Goal: Task Accomplishment & Management: Manage account settings

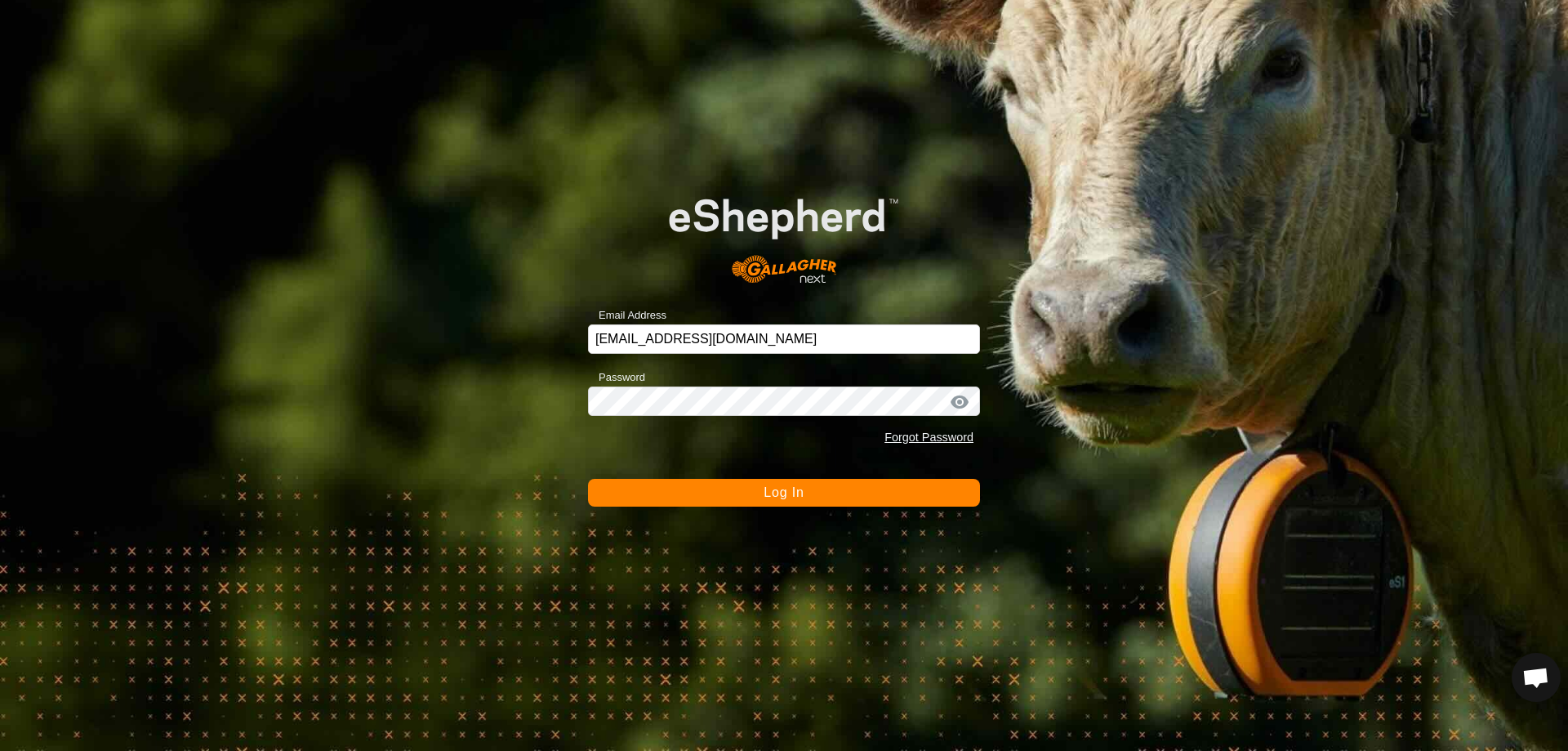
click at [672, 496] on button "Log In" at bounding box center [784, 492] width 392 height 28
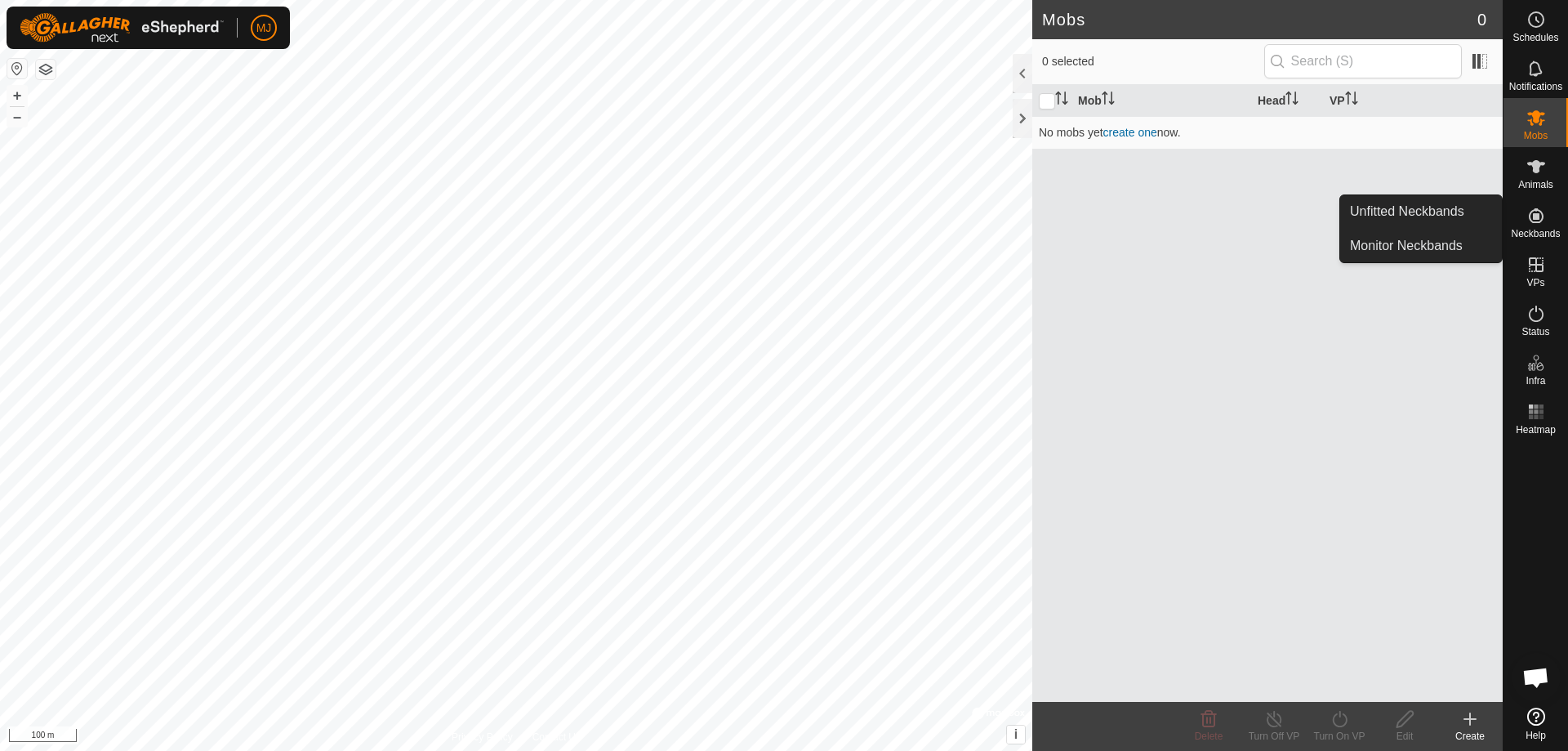
click at [1539, 220] on icon at bounding box center [1536, 215] width 19 height 19
click at [1427, 209] on link "Unfitted Neckbands" at bounding box center [1421, 211] width 162 height 33
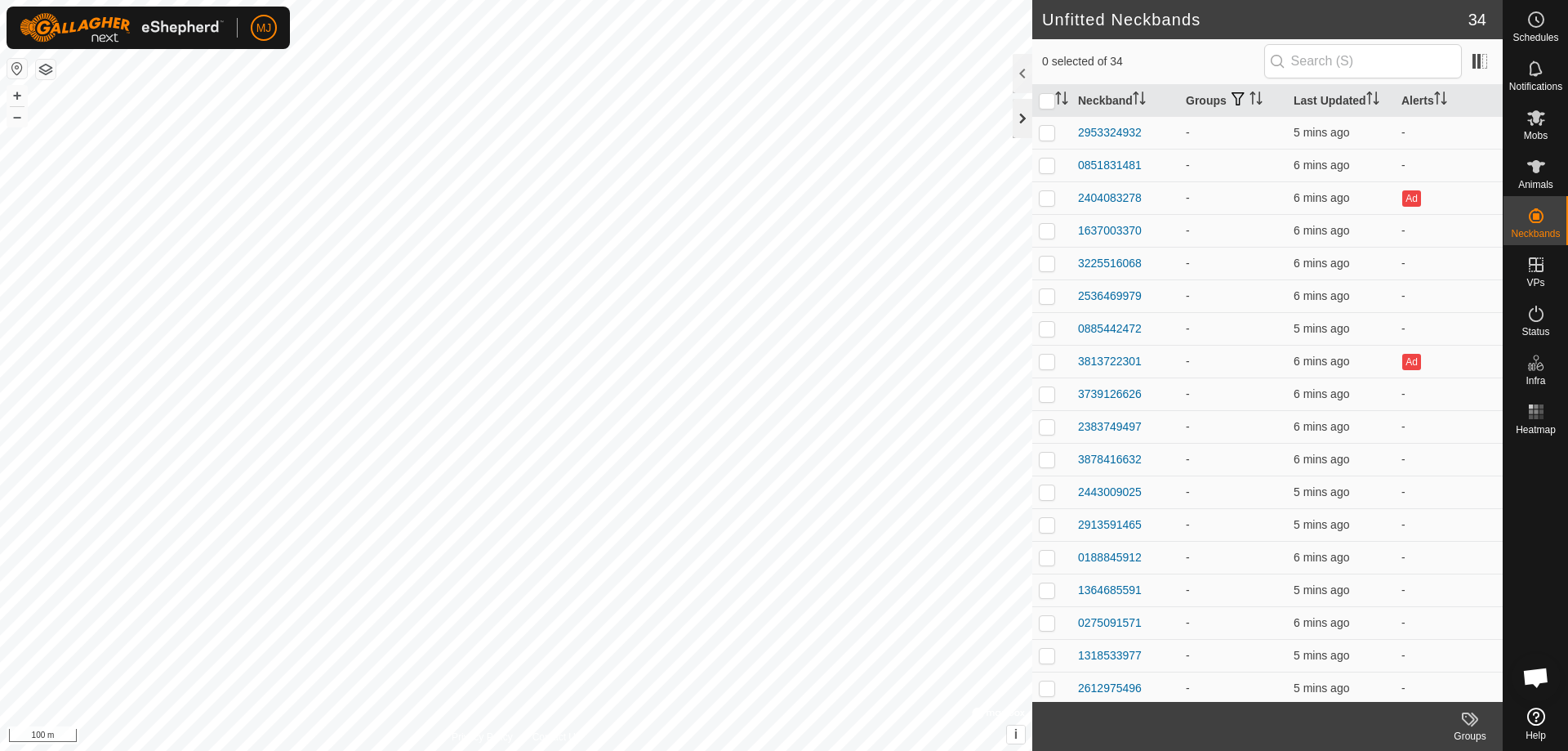
click at [1025, 122] on div at bounding box center [1022, 118] width 19 height 39
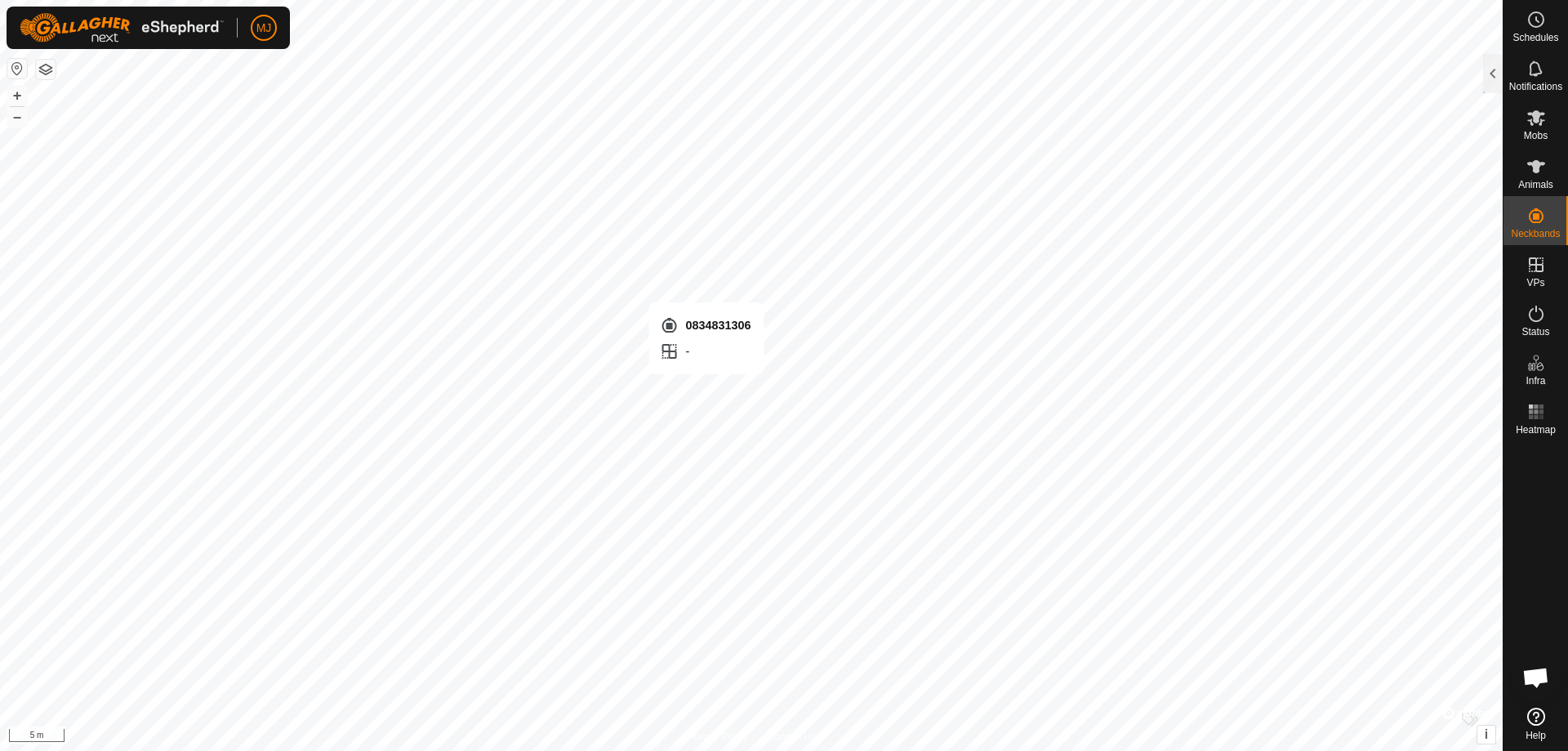
checkbox input "true"
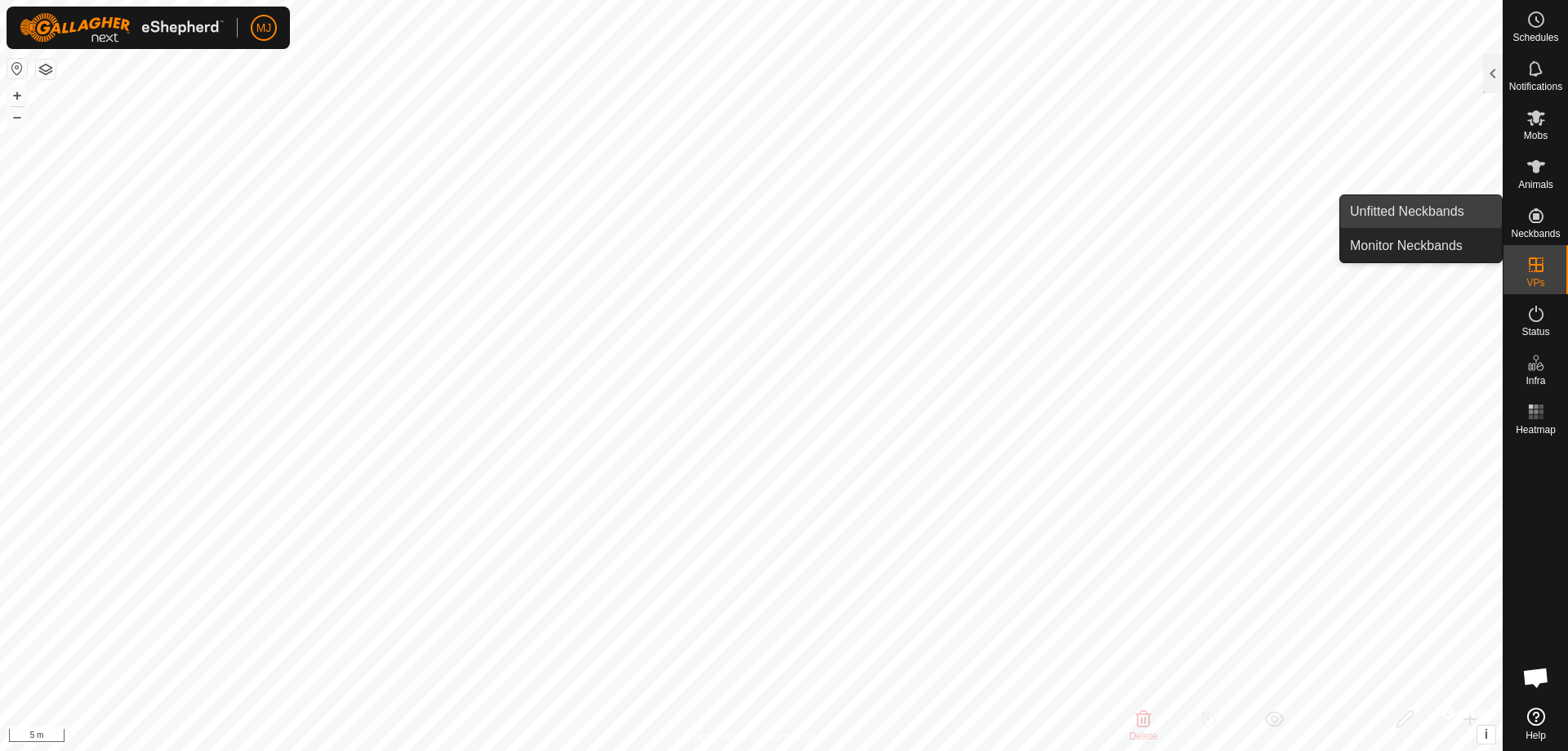
click at [1455, 218] on link "Unfitted Neckbands" at bounding box center [1421, 211] width 162 height 33
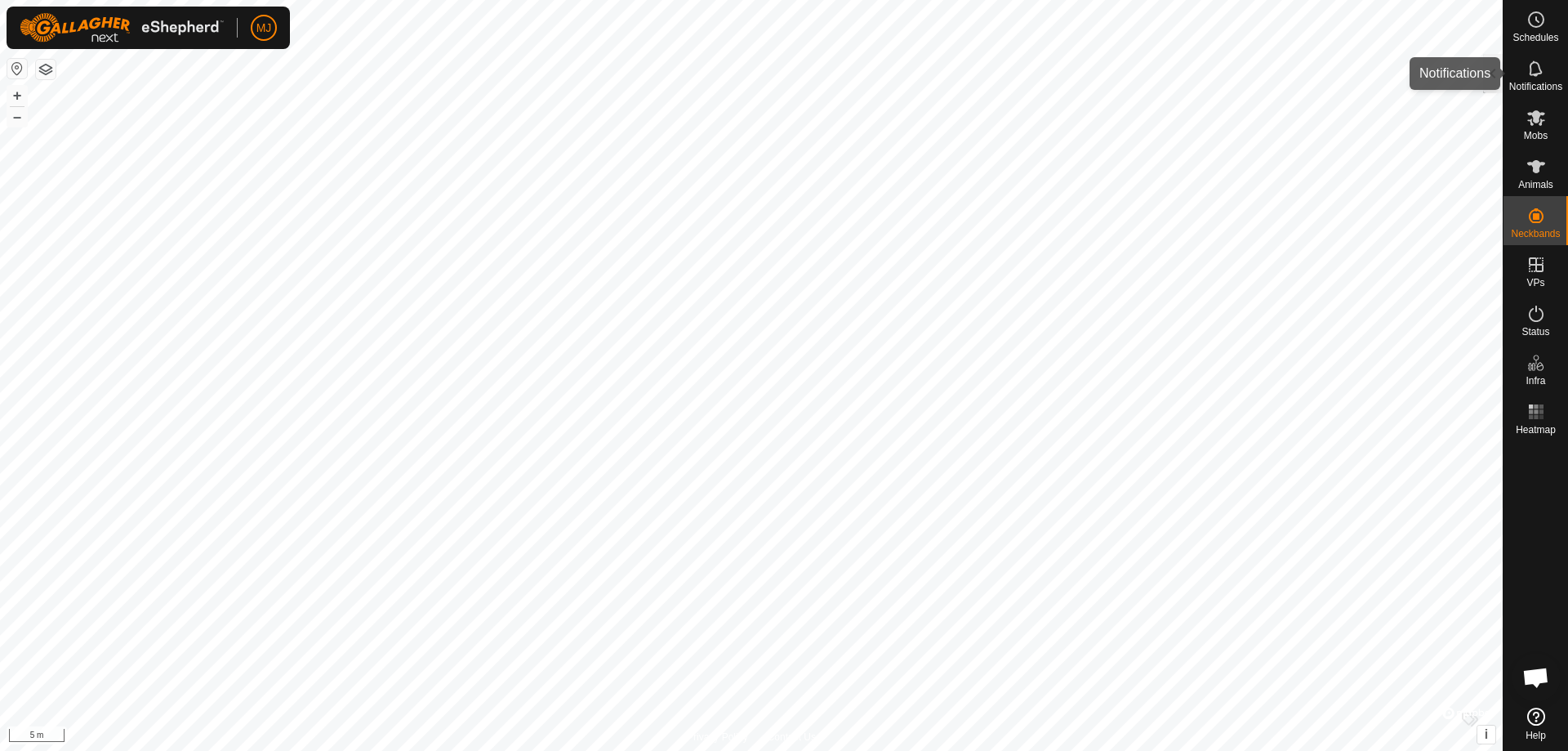
click at [1535, 70] on icon at bounding box center [1536, 68] width 19 height 19
click at [1494, 71] on div at bounding box center [1492, 73] width 19 height 39
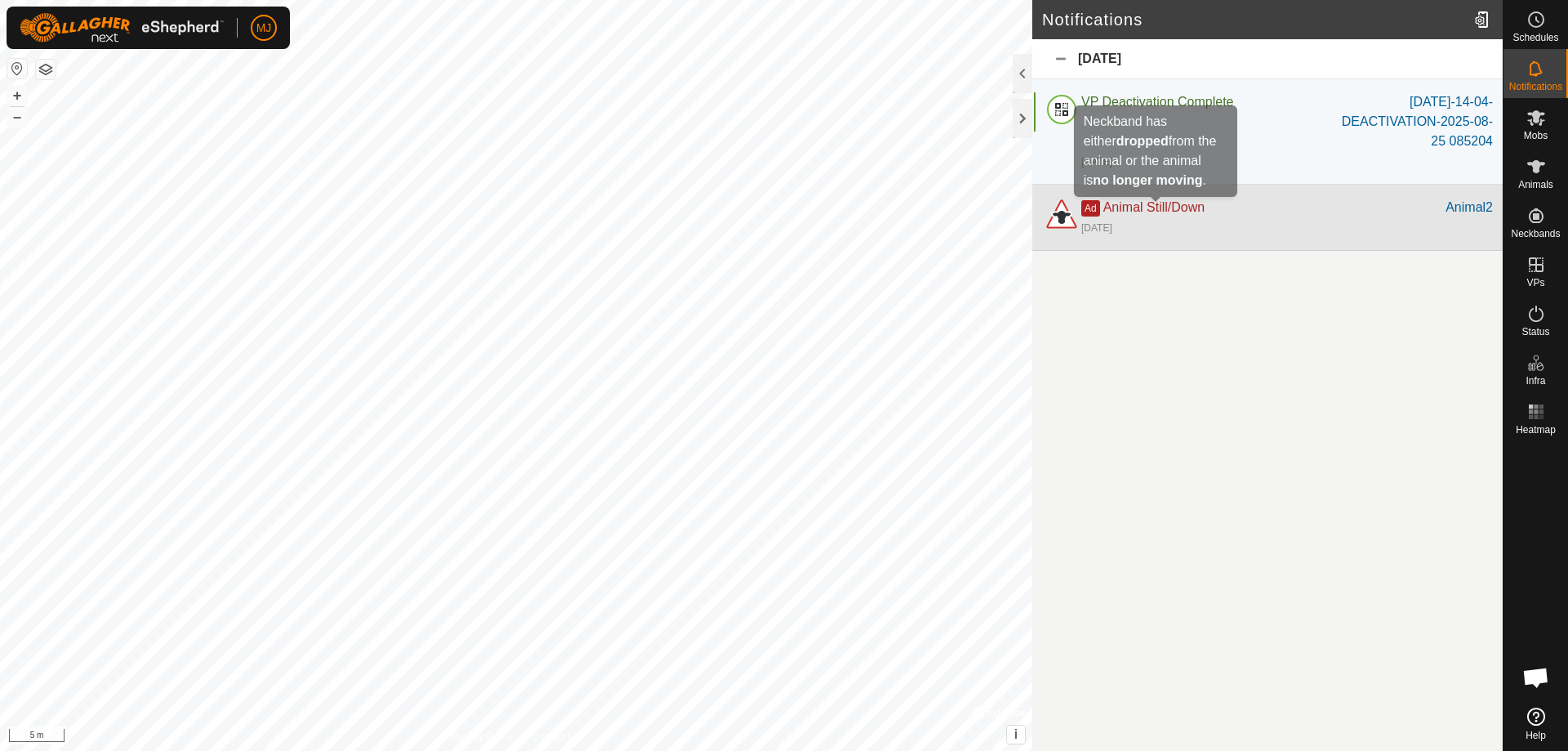
click at [1186, 206] on span "Animal Still/Down" at bounding box center [1154, 207] width 102 height 14
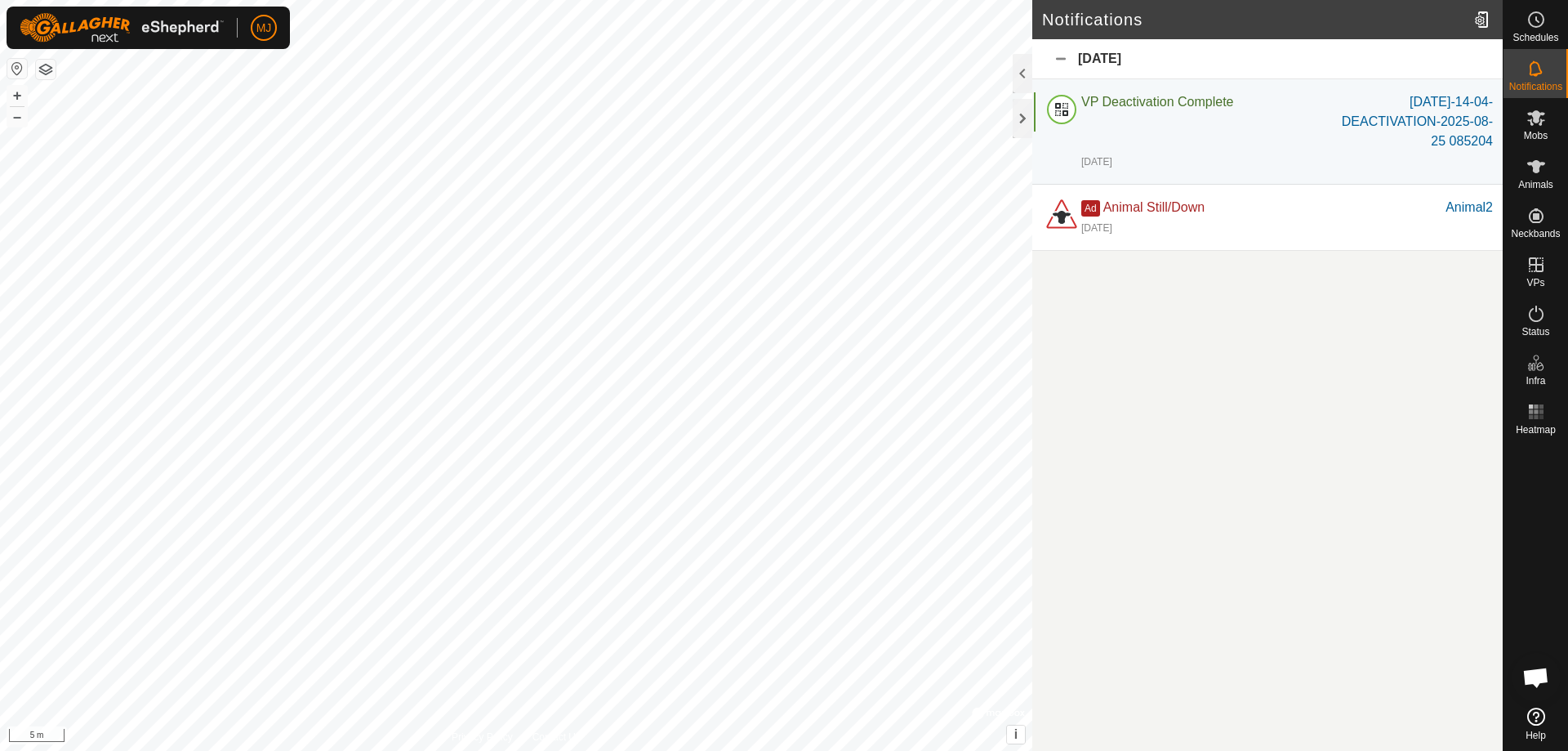
click at [1060, 57] on div "[DATE]" at bounding box center [1267, 60] width 470 height 40
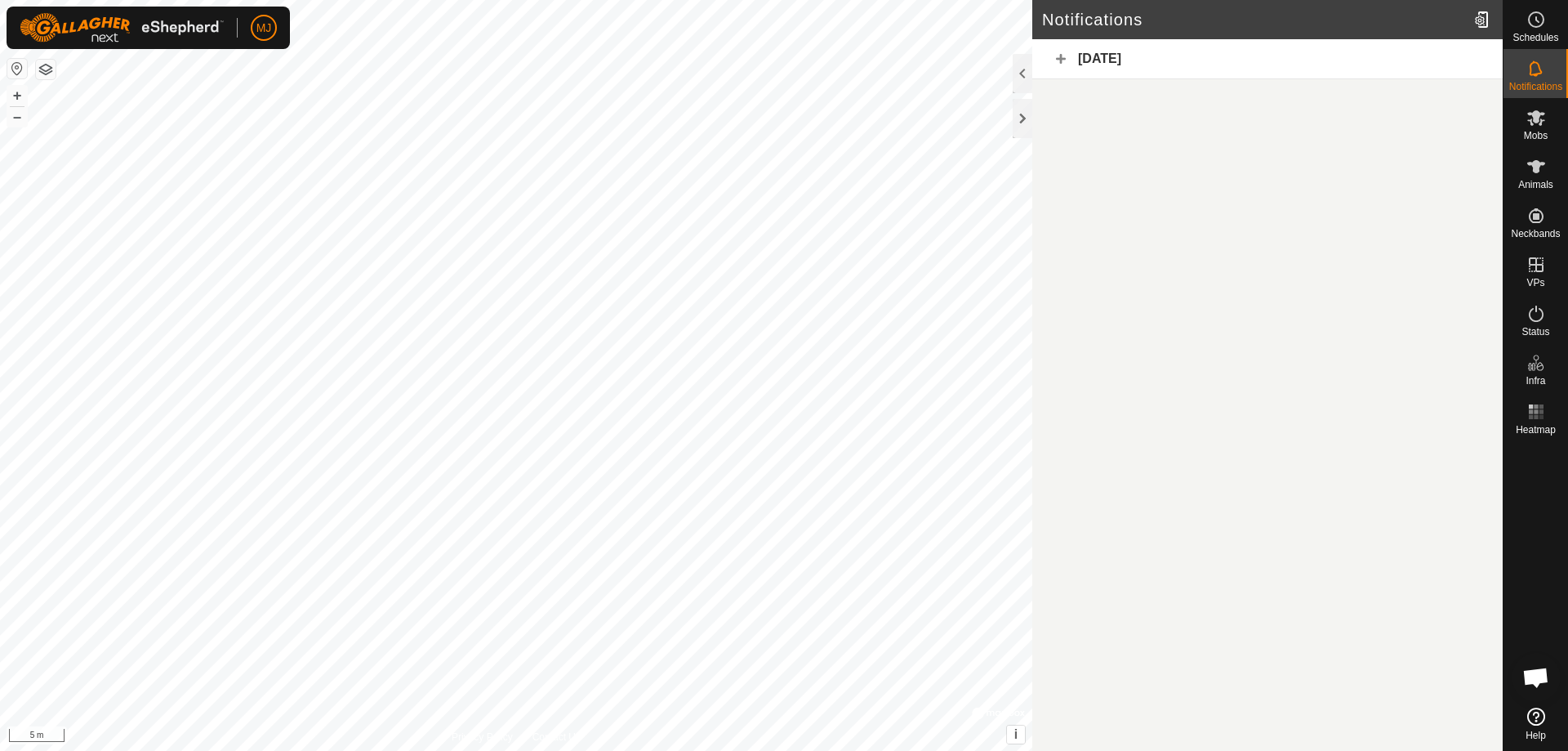
click at [1060, 57] on div "[DATE]" at bounding box center [1267, 60] width 470 height 40
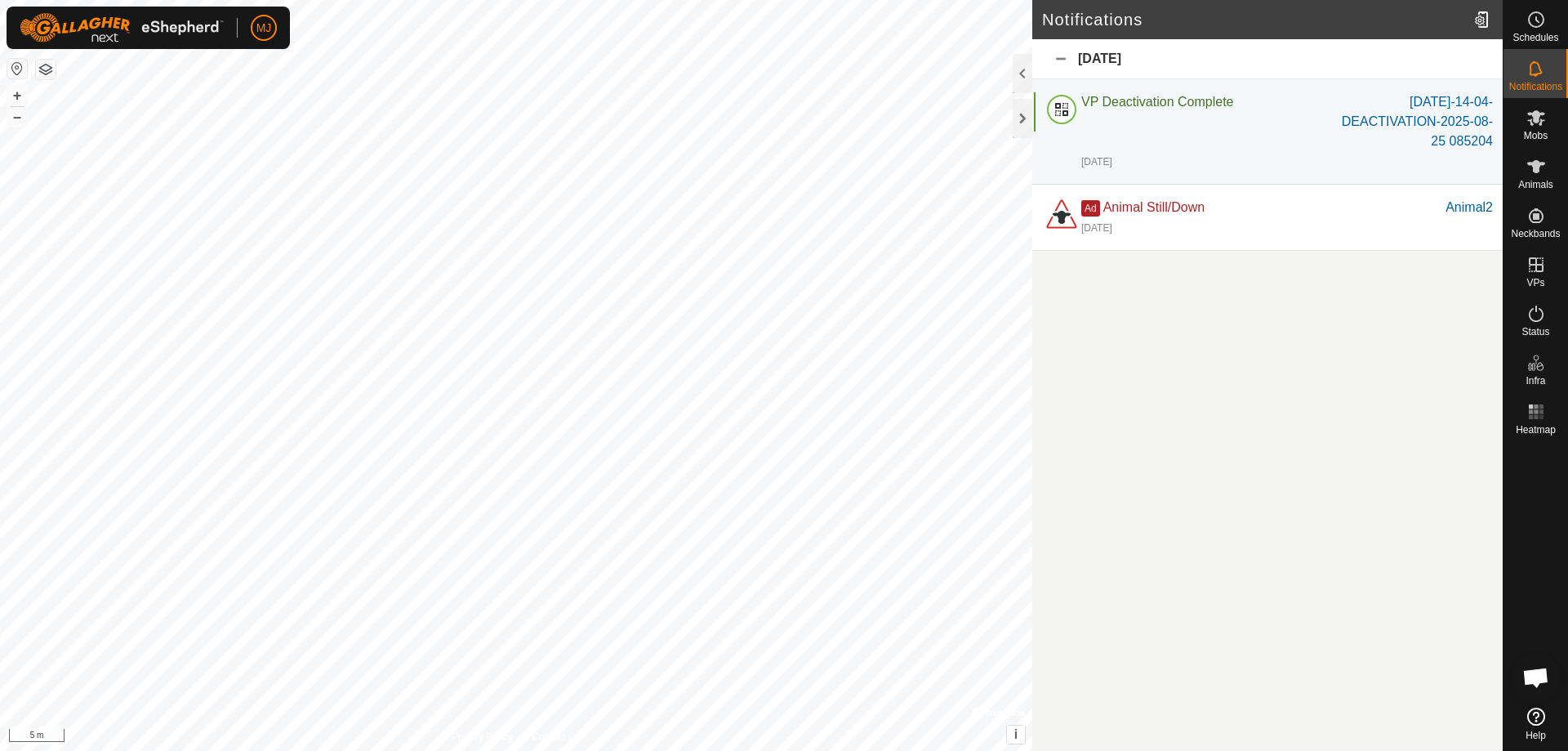
click at [1060, 57] on div "[DATE]" at bounding box center [1267, 60] width 470 height 40
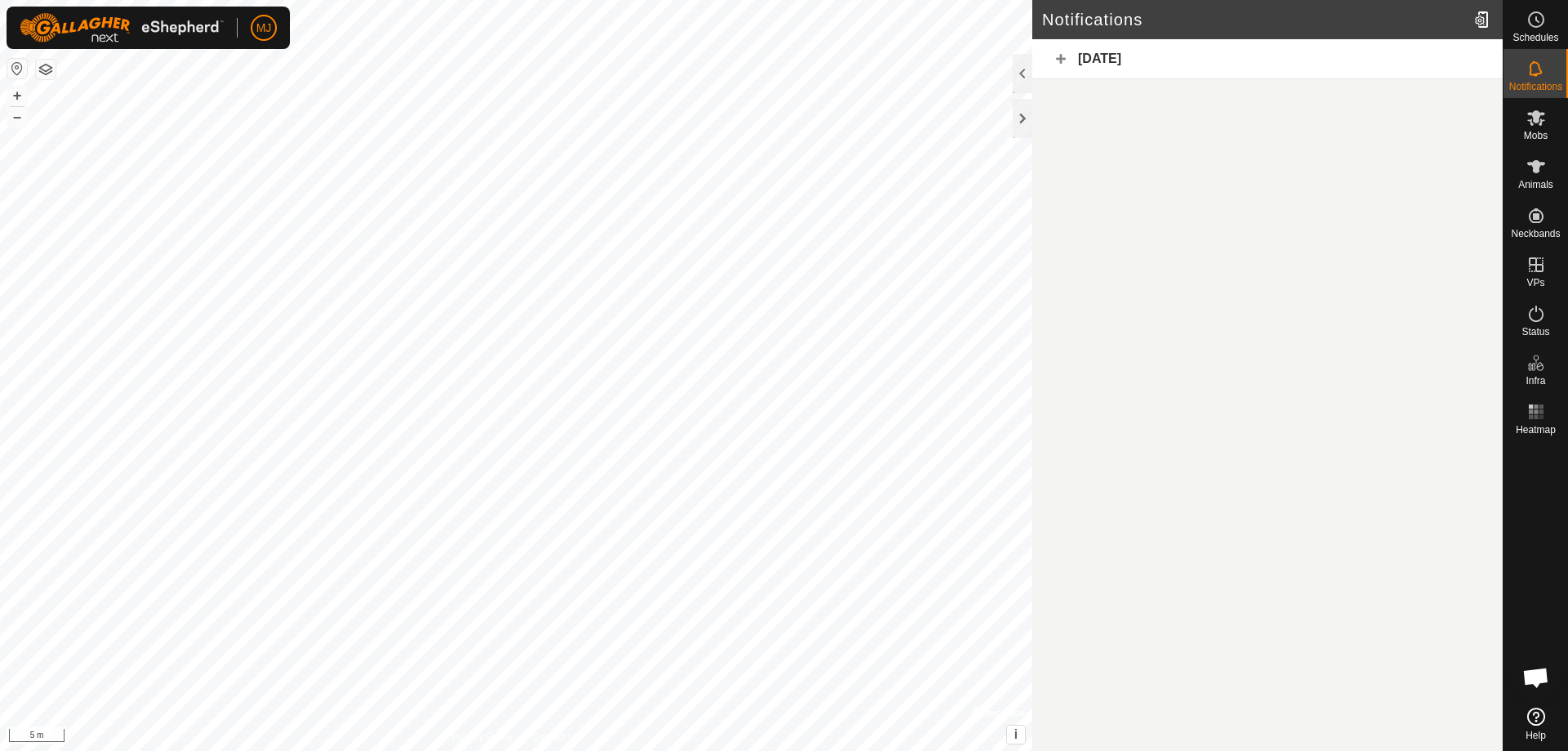
click at [1061, 59] on div "[DATE]" at bounding box center [1267, 60] width 470 height 40
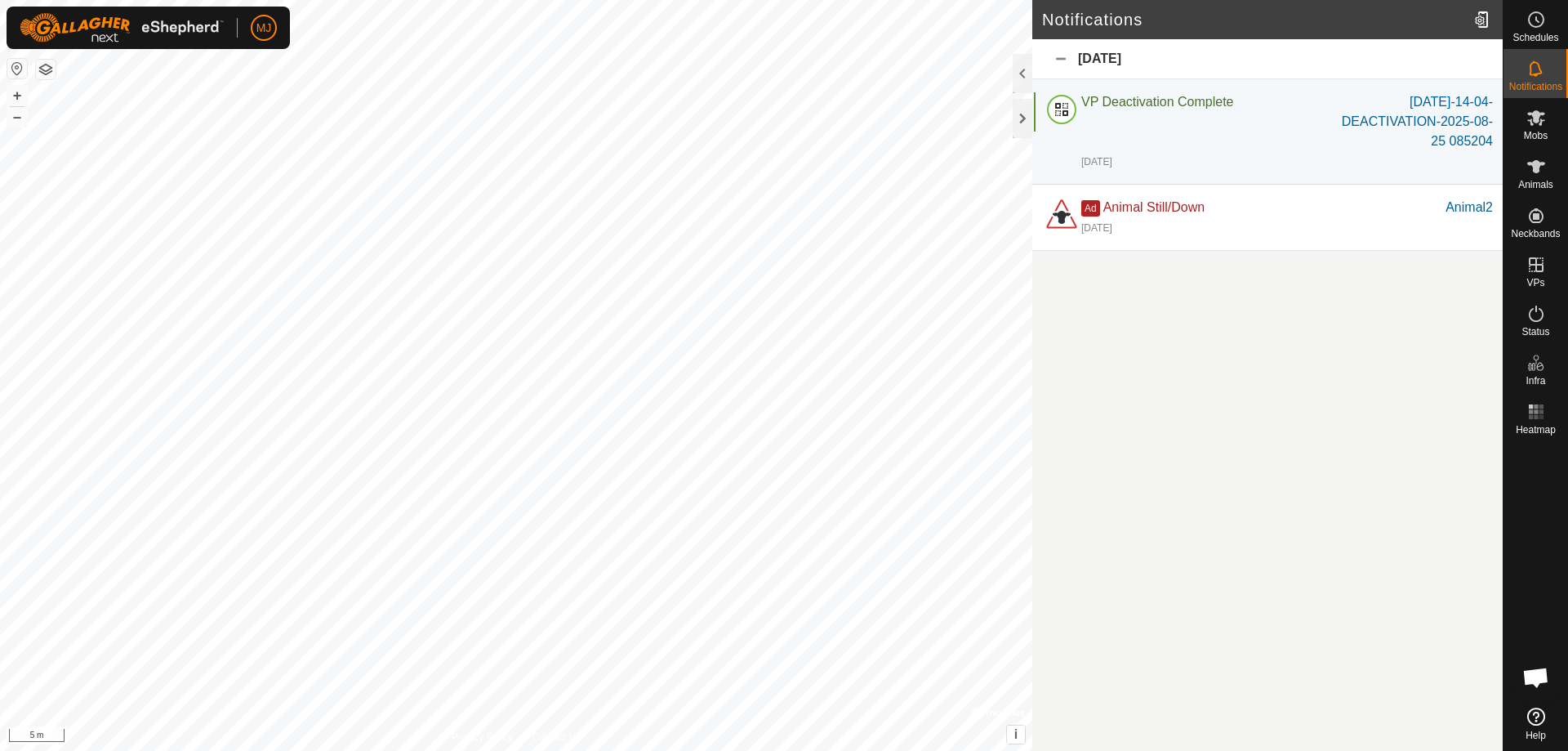
drag, startPoint x: 1231, startPoint y: 211, endPoint x: 1187, endPoint y: 309, distance: 107.4
click at [1188, 316] on article "Notifications [DATE] VP Deactivation Complete [DATE]-14-04-DEACTIVATION-2025-08…" at bounding box center [1267, 376] width 470 height 751
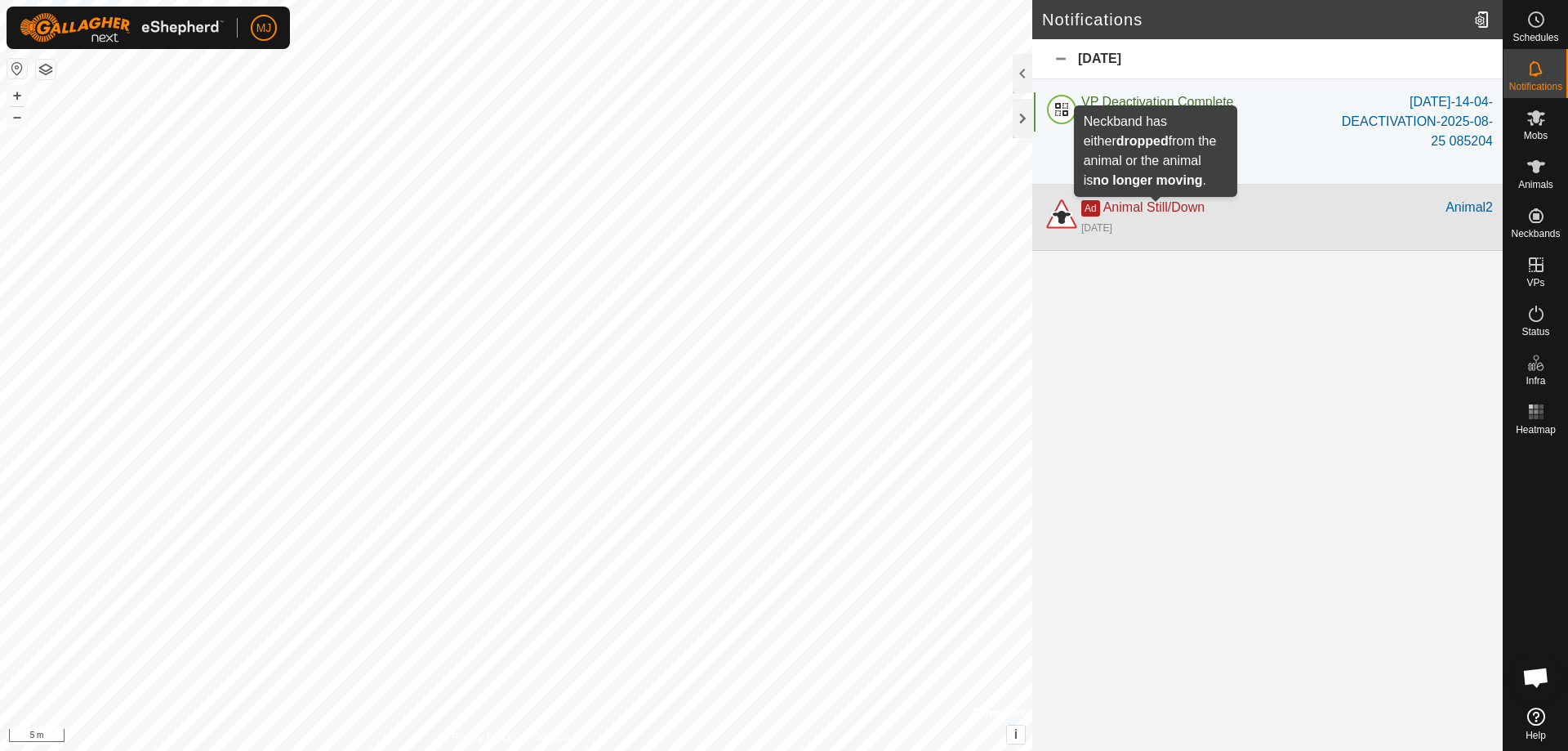
click at [1193, 207] on span "Animal Still/Down" at bounding box center [1154, 207] width 102 height 14
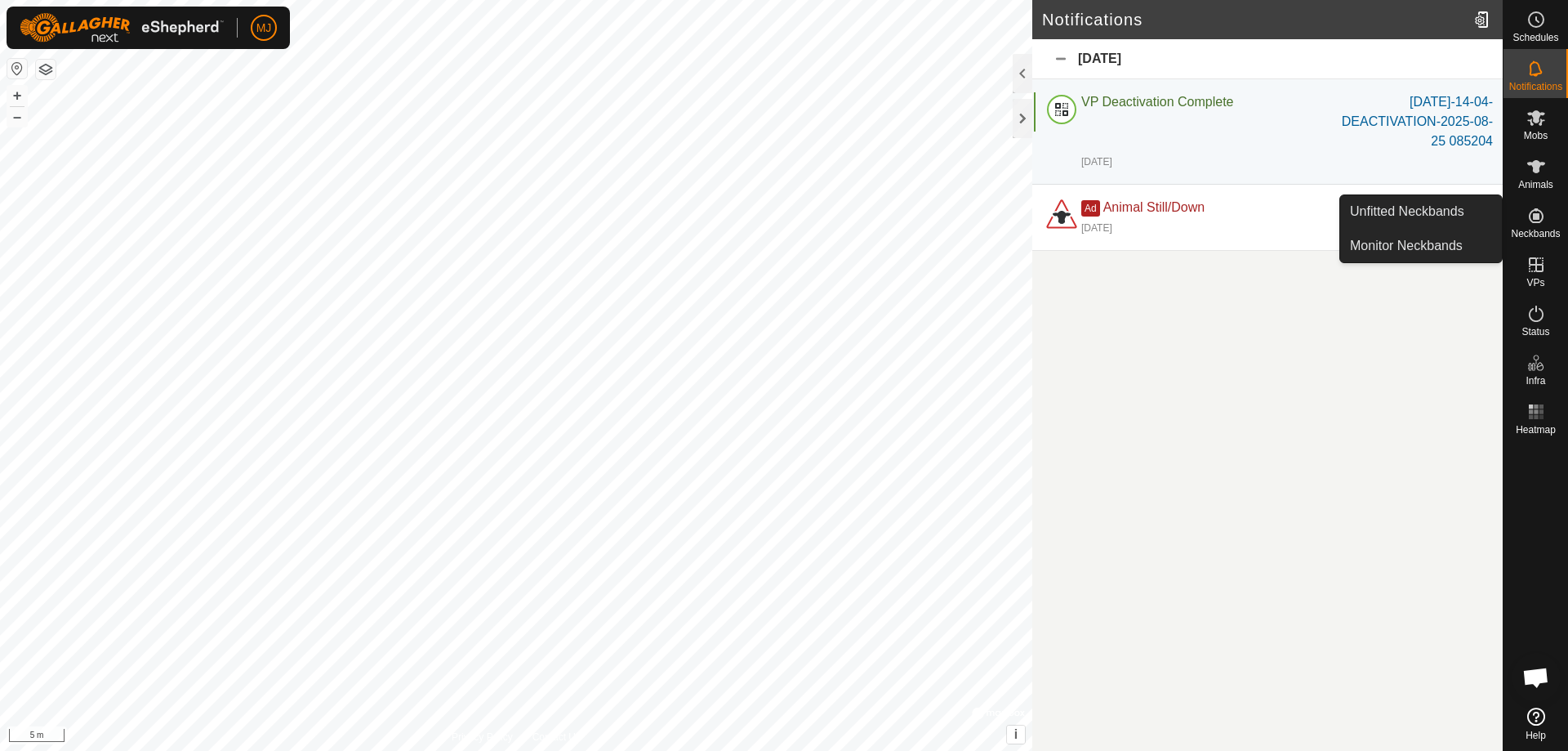
click at [1538, 230] on span "Neckbands" at bounding box center [1535, 234] width 49 height 10
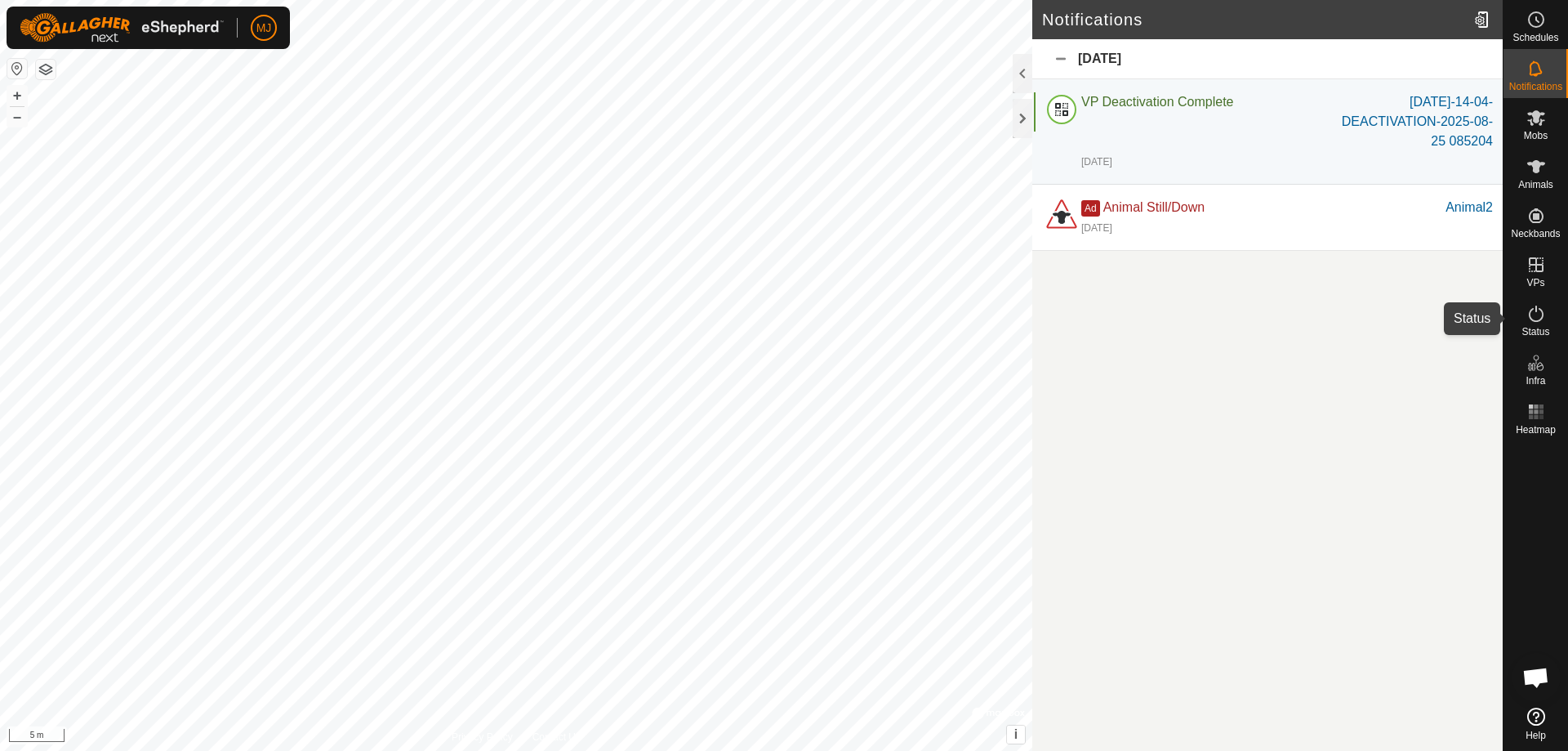
click at [1537, 324] on es-activation-svg-icon at bounding box center [1536, 313] width 29 height 26
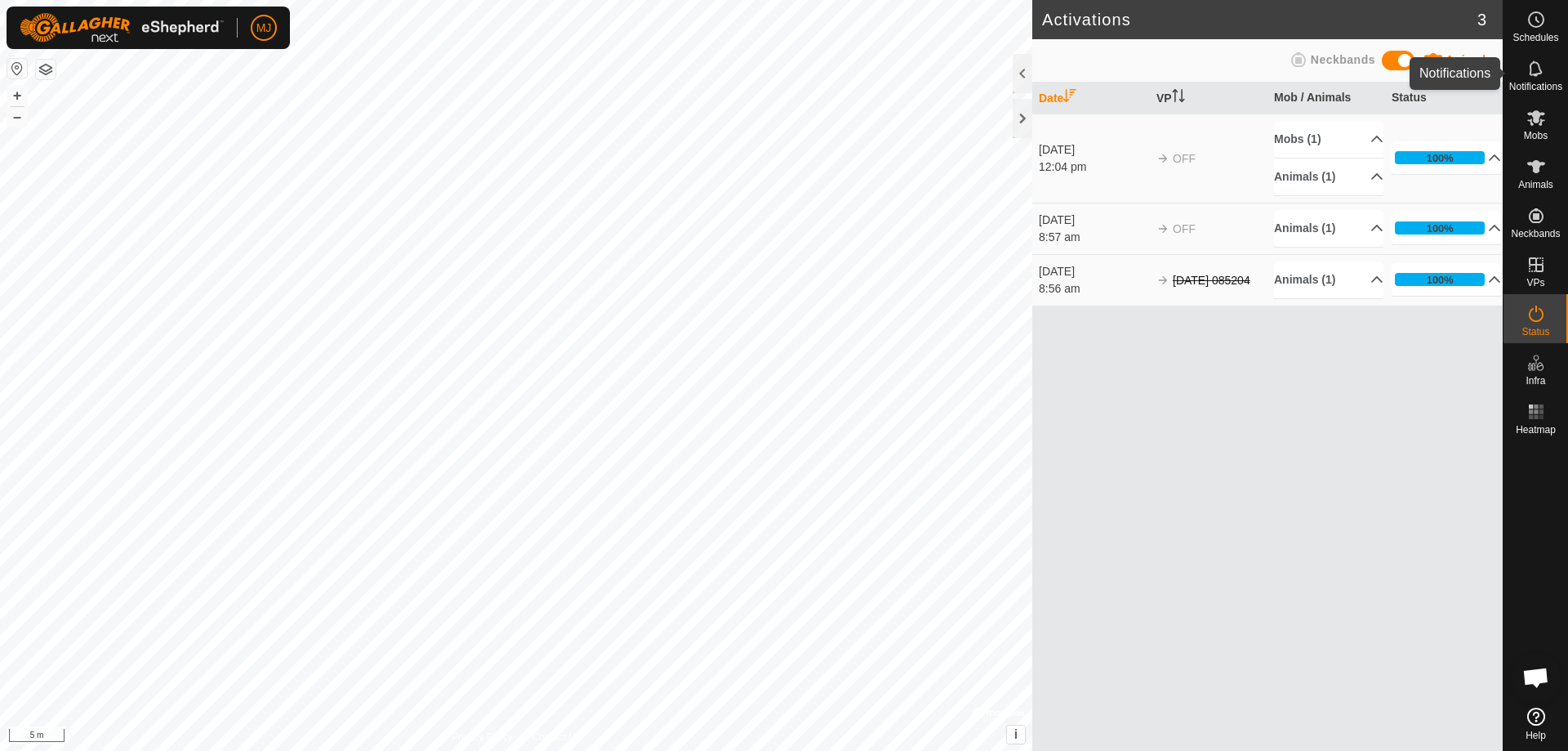
click at [1536, 87] on span "Notifications" at bounding box center [1535, 87] width 53 height 10
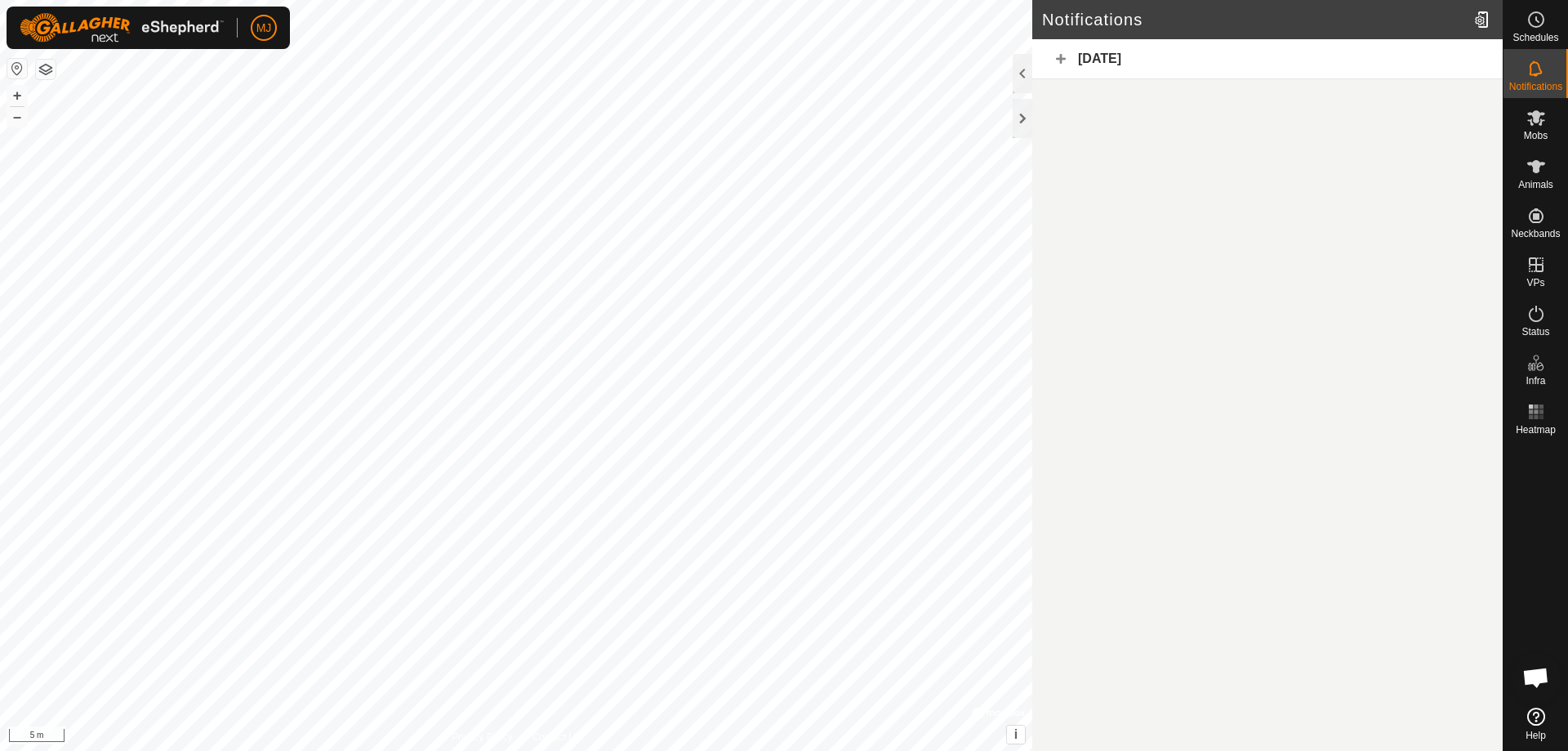
click at [1063, 56] on div "[DATE]" at bounding box center [1267, 60] width 470 height 40
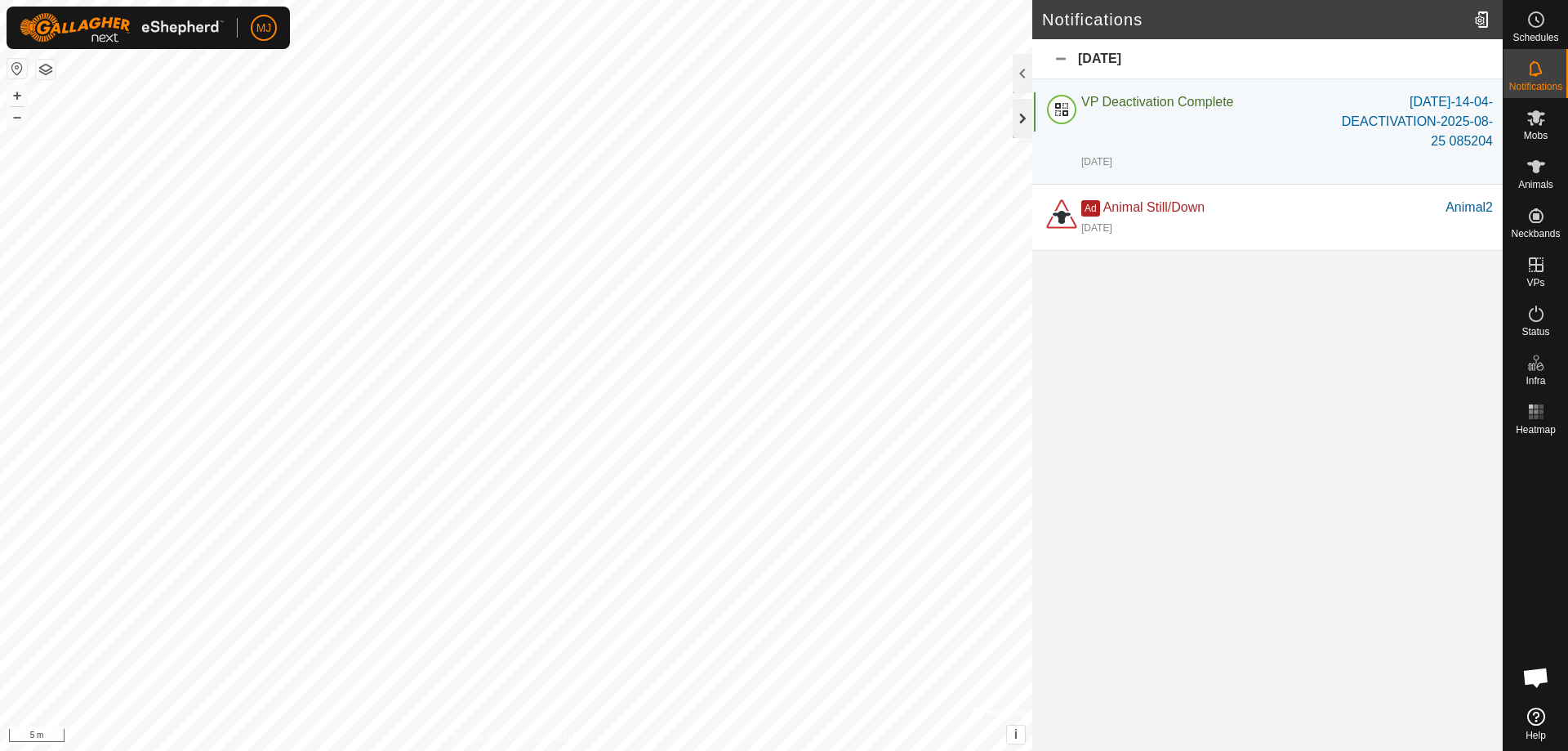
click at [1022, 106] on div at bounding box center [1022, 118] width 19 height 39
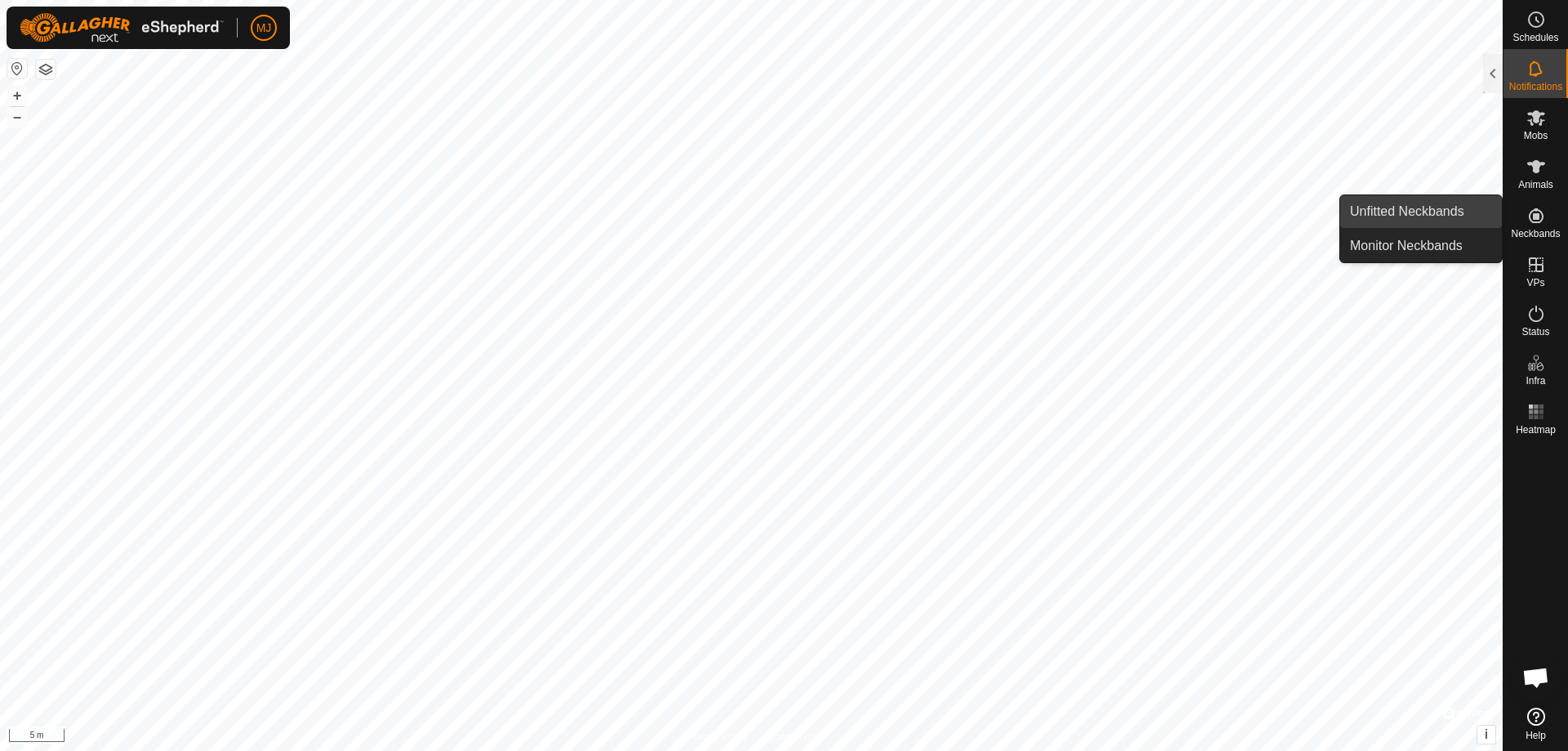
drag, startPoint x: 1469, startPoint y: 207, endPoint x: 1413, endPoint y: 206, distance: 56.0
click at [1467, 207] on link "Unfitted Neckbands" at bounding box center [1421, 211] width 162 height 33
